Goal: Communication & Community: Answer question/provide support

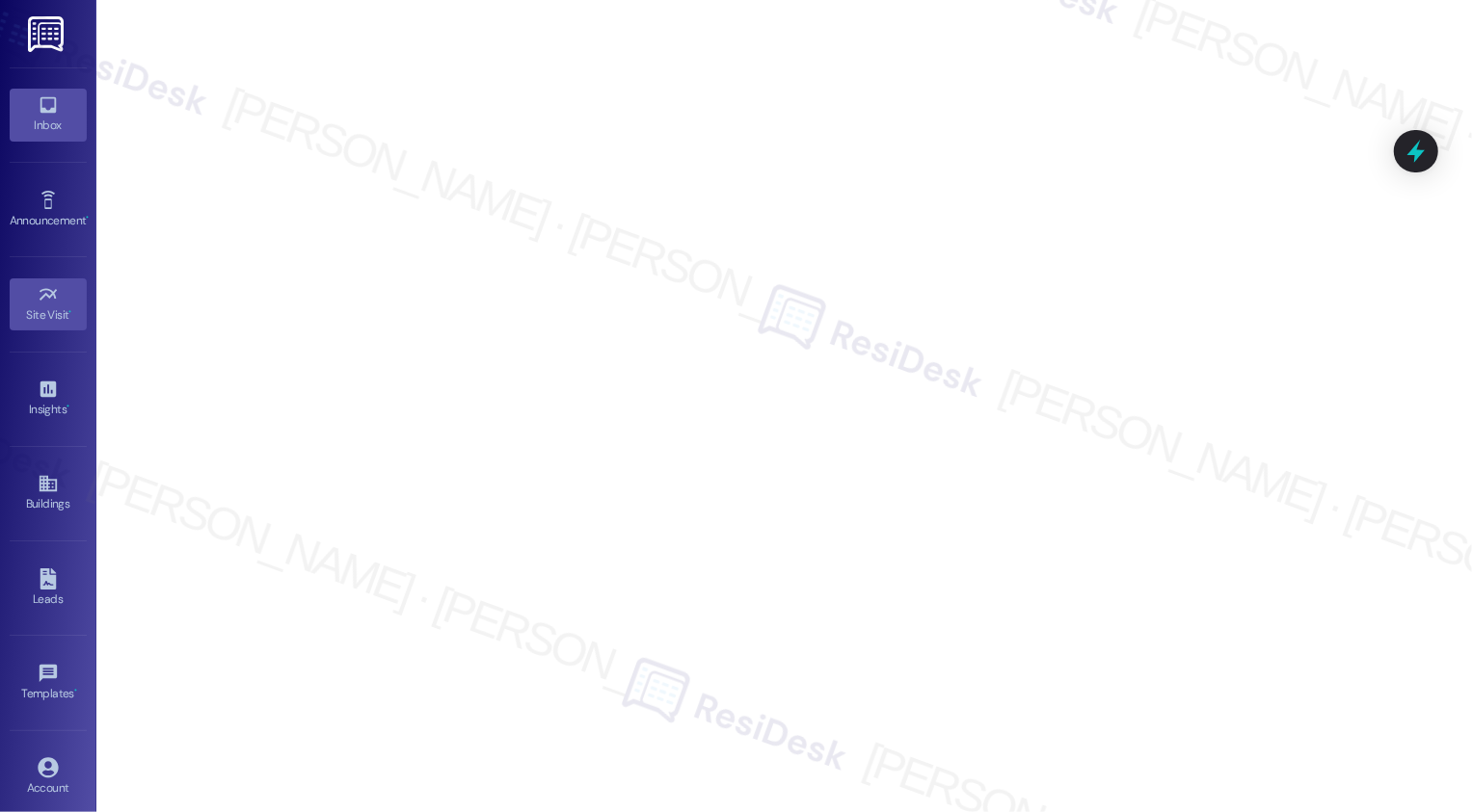
click at [39, 104] on icon at bounding box center [48, 104] width 21 height 21
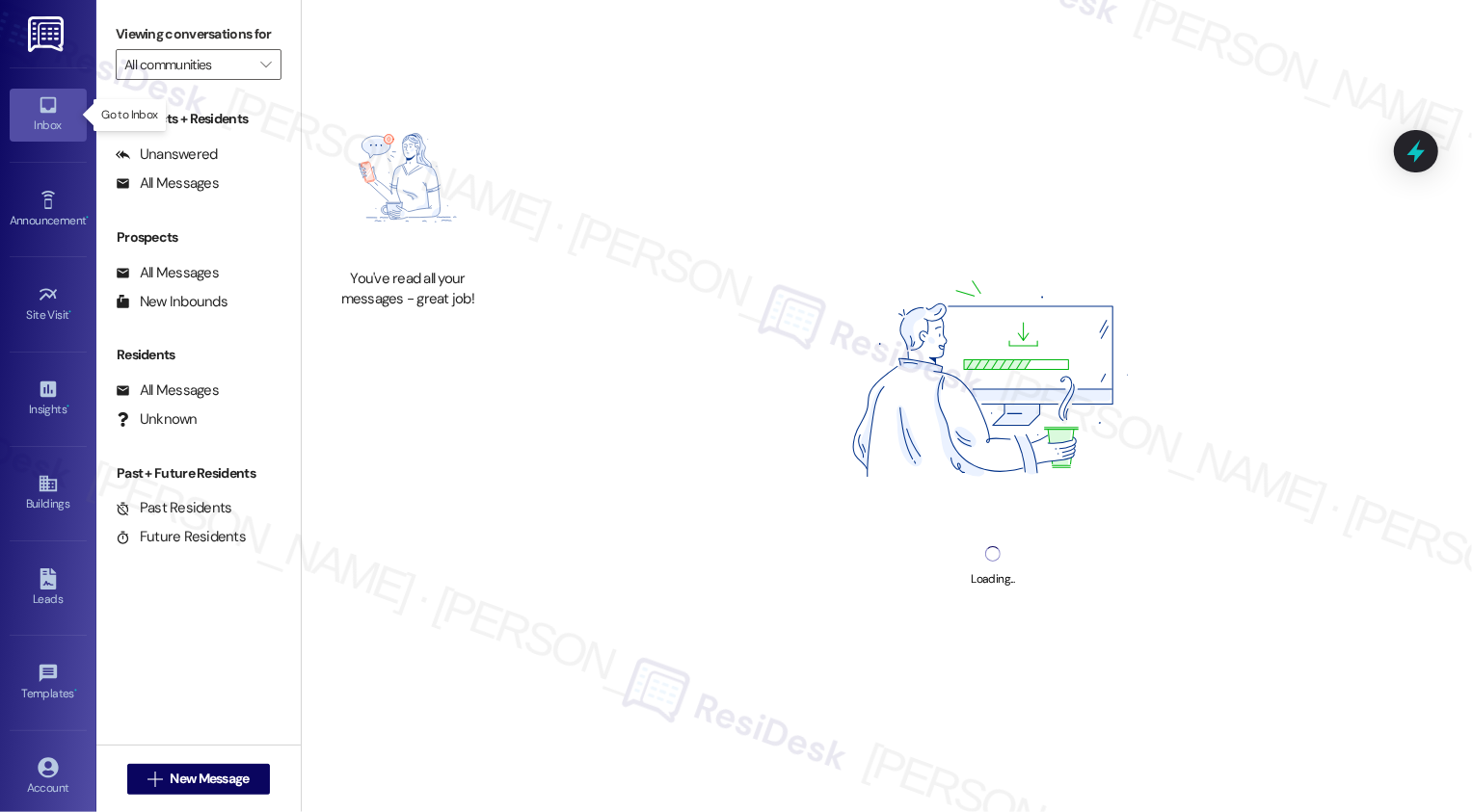
click at [39, 104] on icon at bounding box center [48, 104] width 21 height 21
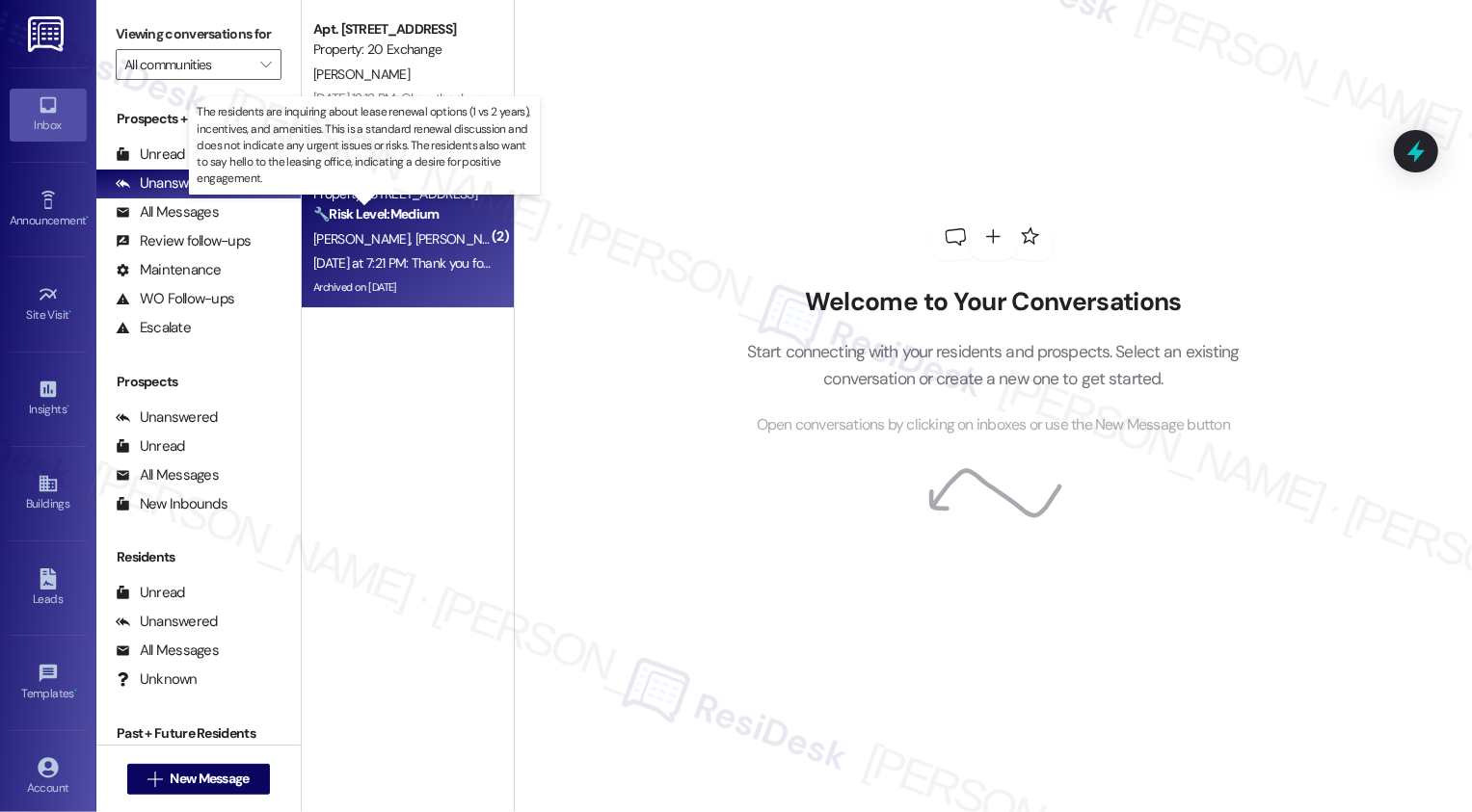
click at [381, 219] on strong "🔧 Risk Level: Medium" at bounding box center [375, 213] width 125 height 17
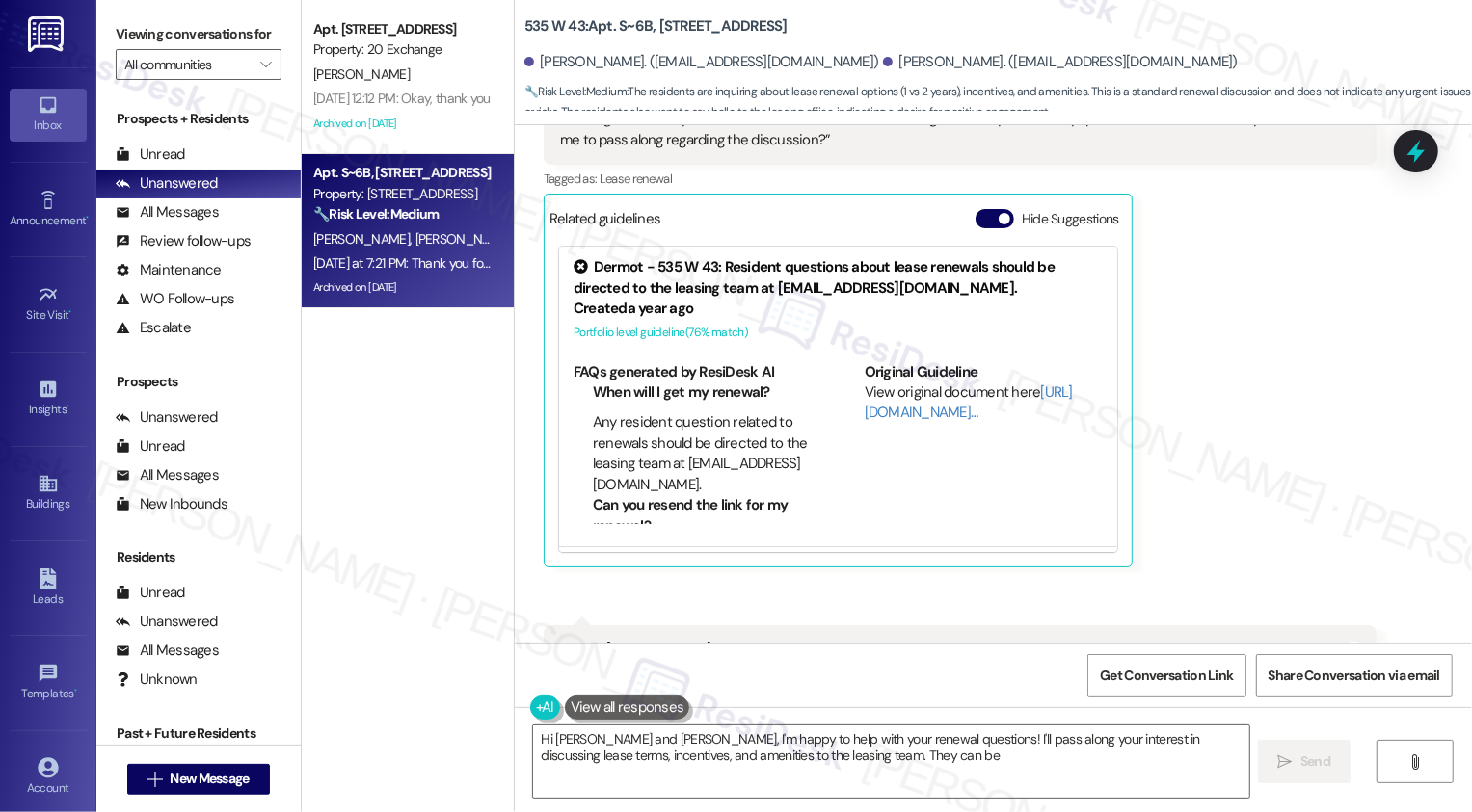
scroll to position [11063, 0]
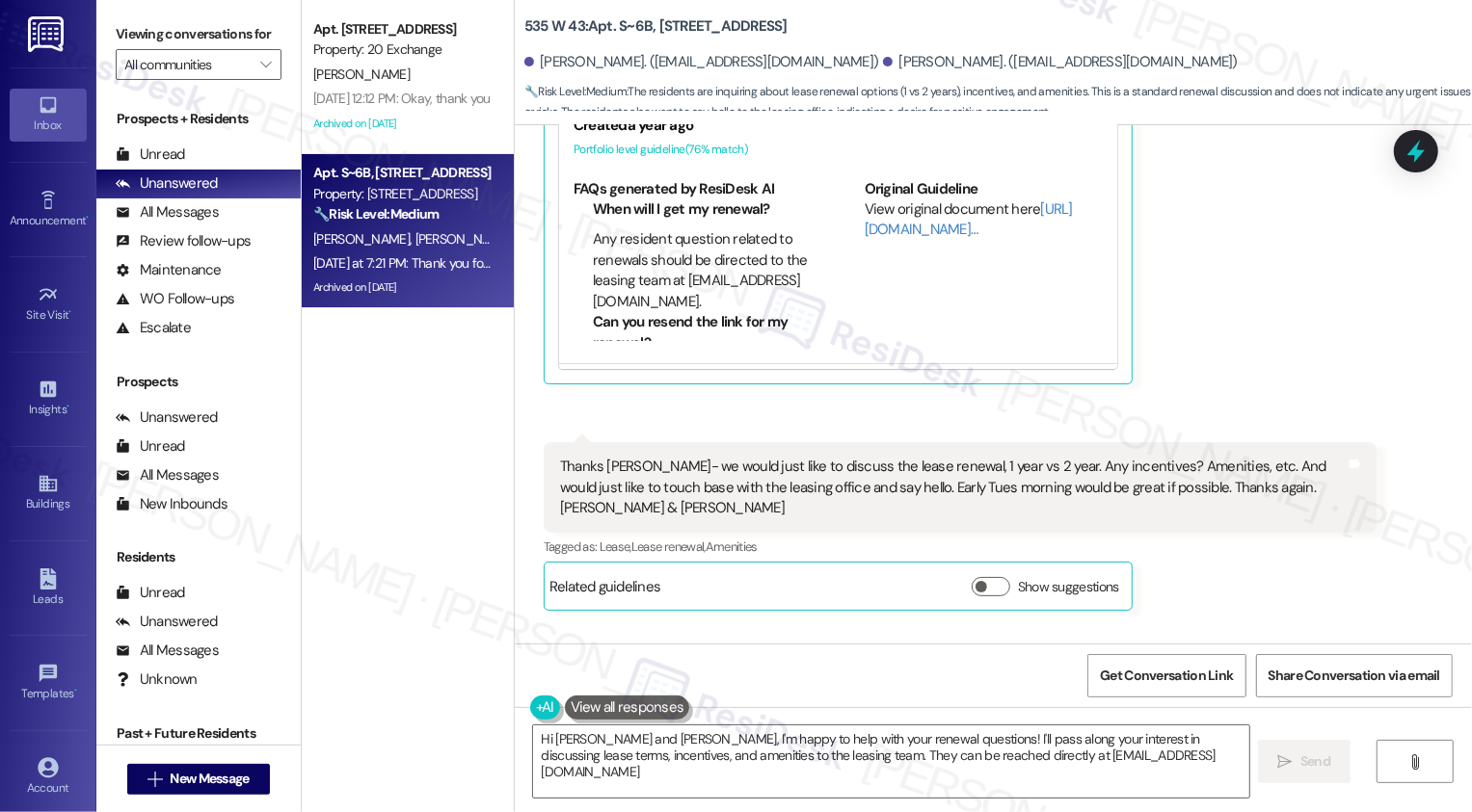
type textarea "Hi [PERSON_NAME] and [PERSON_NAME], I'm happy to help with your renewal questio…"
click at [465, 502] on div "Apt. [STREET_ADDRESS] Property: 20 Exchange [PERSON_NAME] [DATE] 12:12 PM: Okay…" at bounding box center [408, 338] width 212 height 676
